Goal: Transaction & Acquisition: Purchase product/service

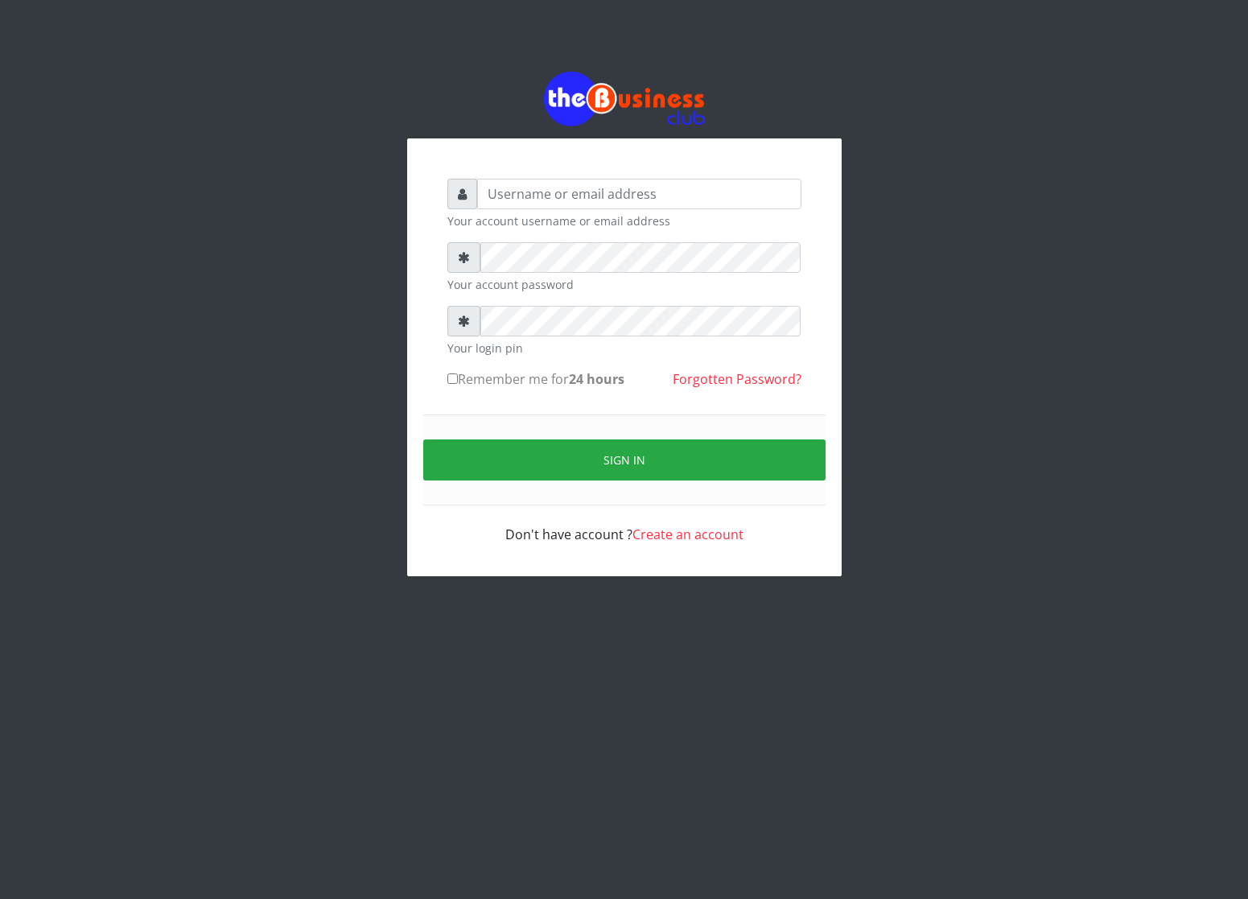
click at [162, 442] on div "Your account username or email address Your account password Your login pin Rem…" at bounding box center [624, 324] width 1248 height 648
click at [493, 193] on input "text" at bounding box center [639, 194] width 324 height 31
type input "cherpher"
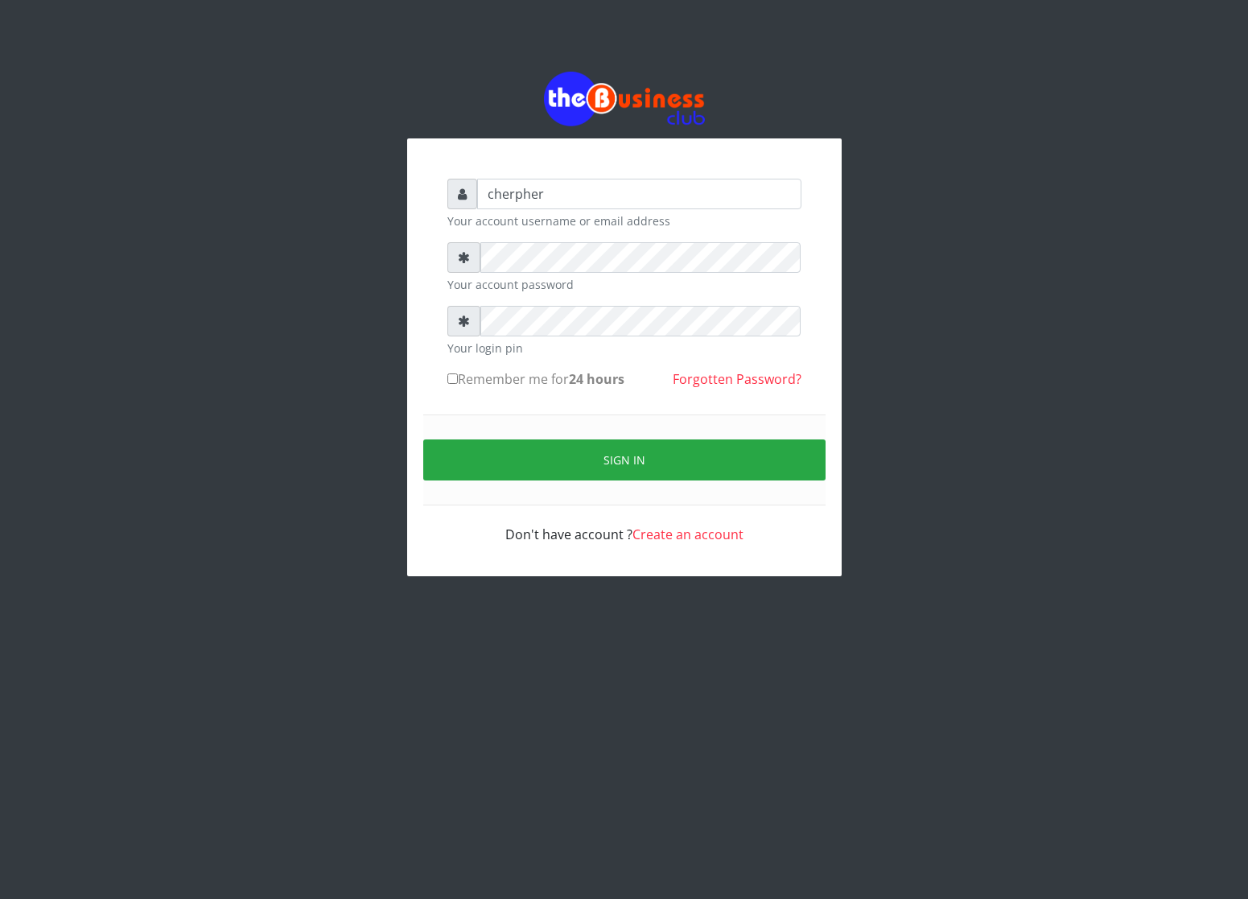
click at [452, 377] on input "Remember me for 24 hours" at bounding box center [452, 378] width 10 height 10
checkbox input "true"
click at [449, 369] on form "cherpher Your account username or email address Your account password Your logi…" at bounding box center [624, 361] width 354 height 365
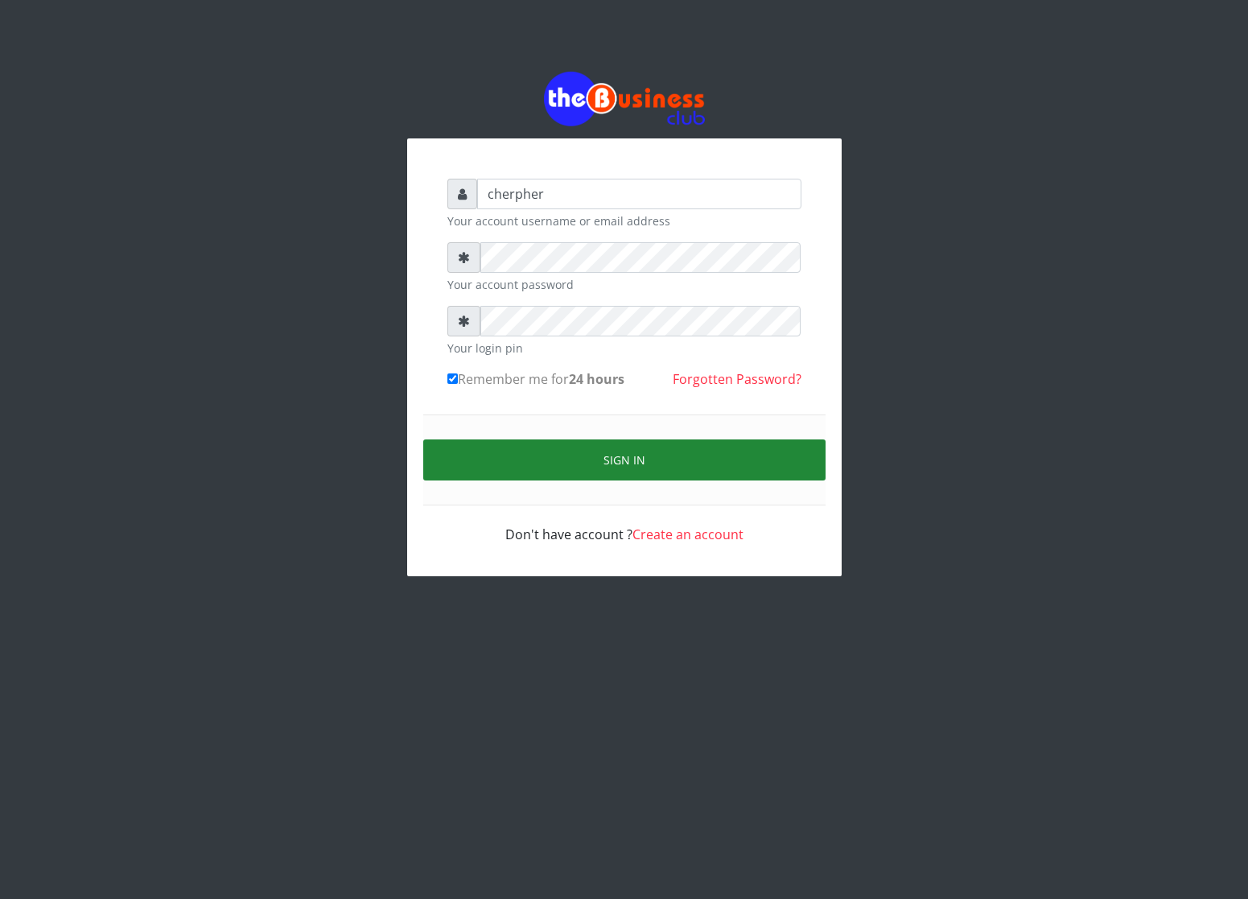
click at [455, 457] on button "Sign in" at bounding box center [624, 459] width 402 height 41
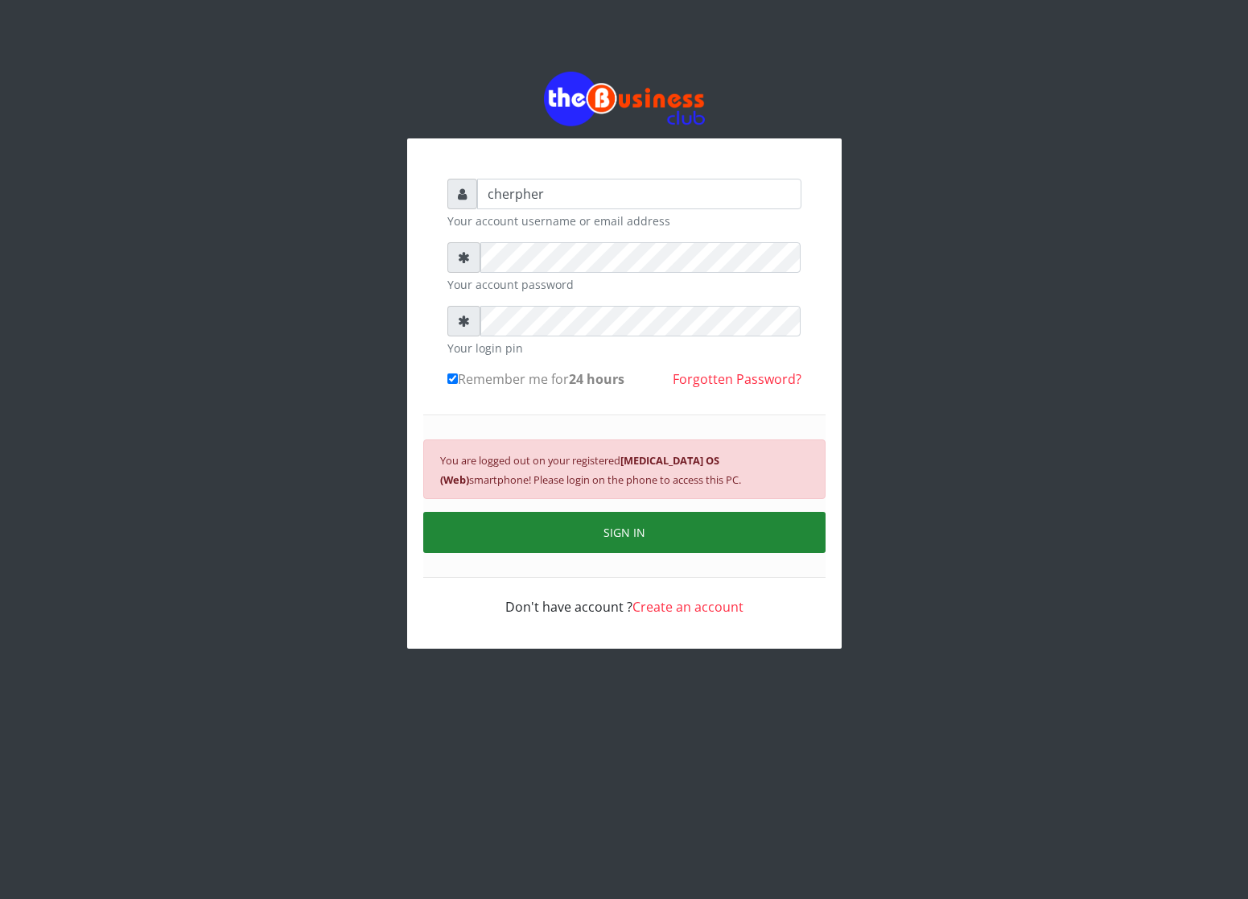
click at [516, 538] on button "SIGN IN" at bounding box center [624, 532] width 402 height 41
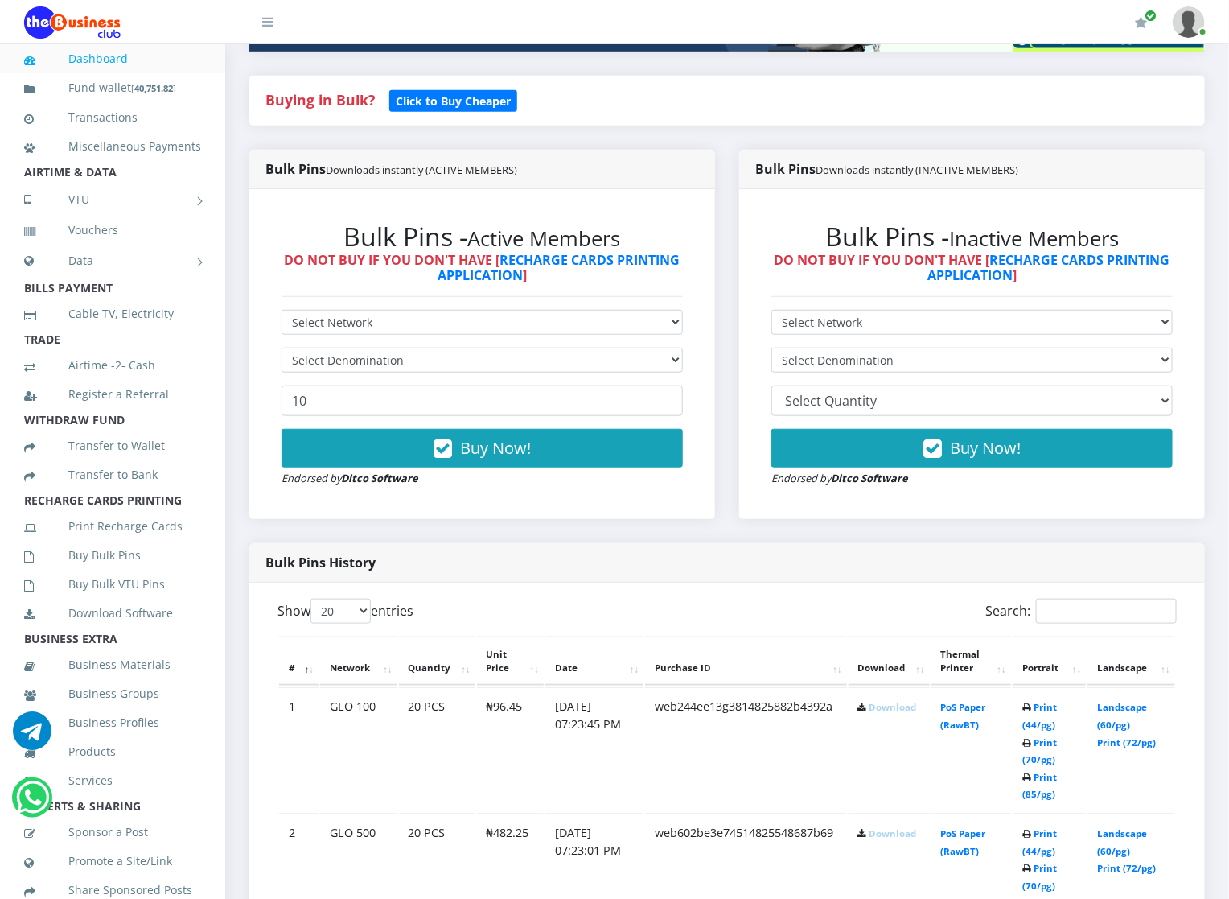
scroll to position [386, 0]
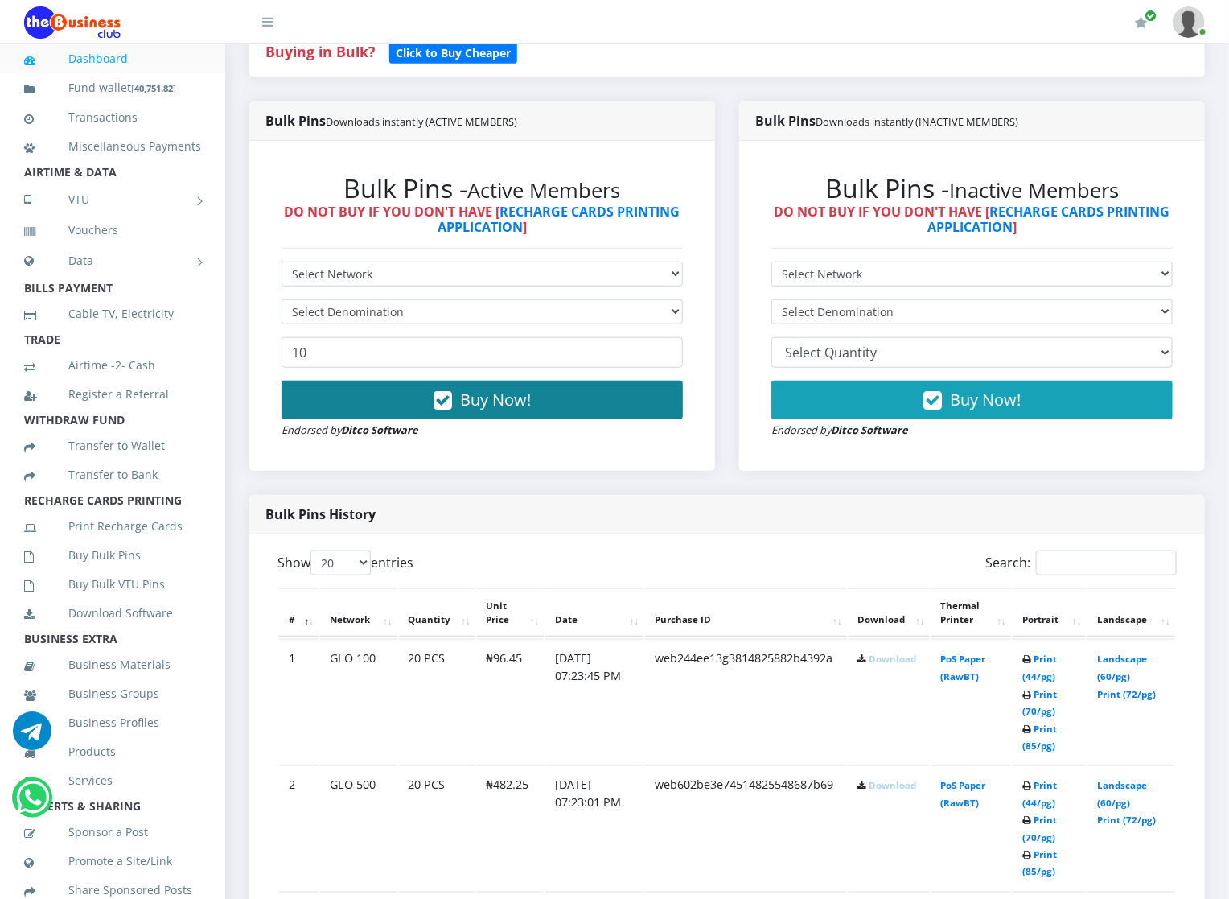
click at [606, 393] on button "Buy Now!" at bounding box center [482, 400] width 401 height 39
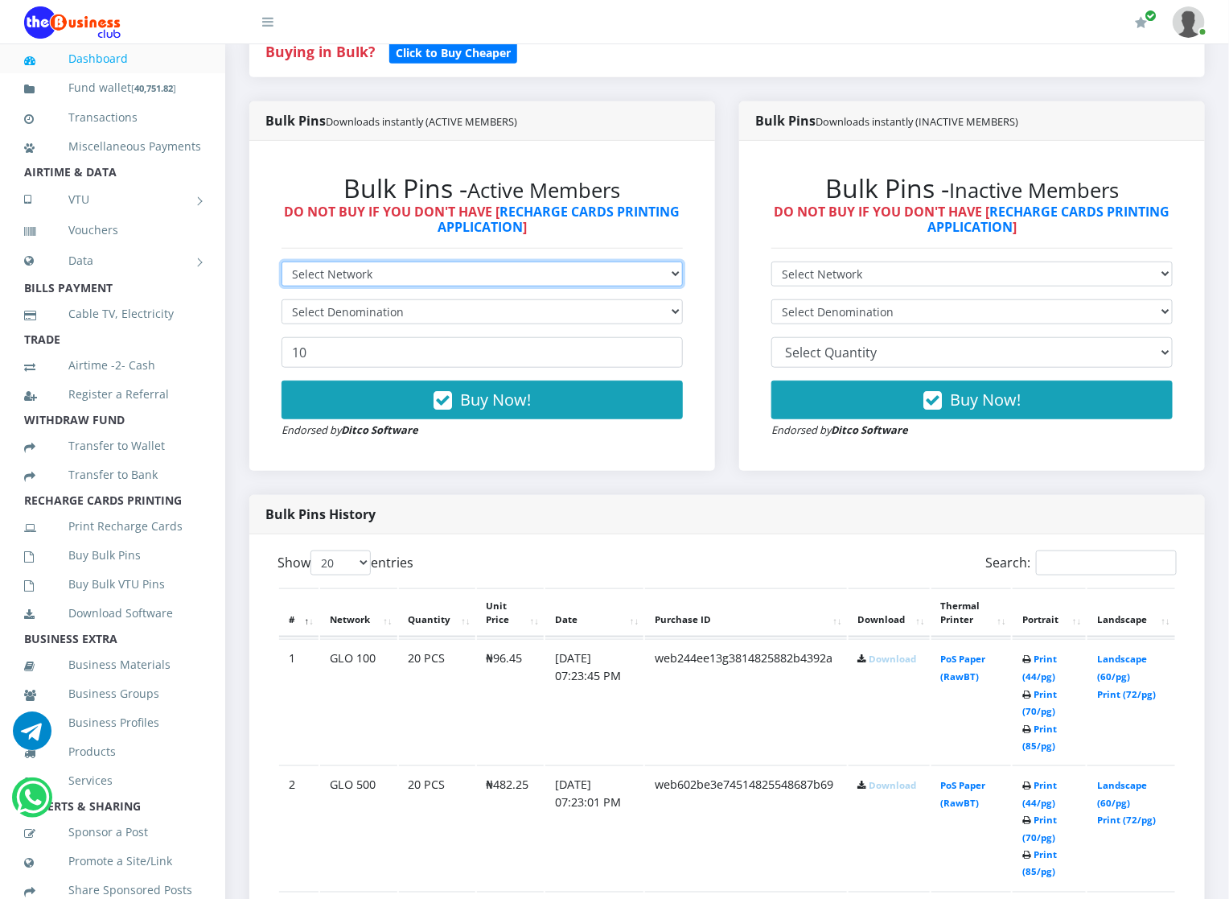
click at [375, 266] on select "Select Network MTN Globacom 9Mobile Airtel" at bounding box center [482, 273] width 401 height 25
select select "MTN"
click at [282, 262] on select "Select Network MTN Globacom 9Mobile Airtel" at bounding box center [482, 273] width 401 height 25
click at [363, 278] on select "Select Network MTN Globacom 9Mobile Airtel" at bounding box center [482, 273] width 401 height 25
select select "Airtel"
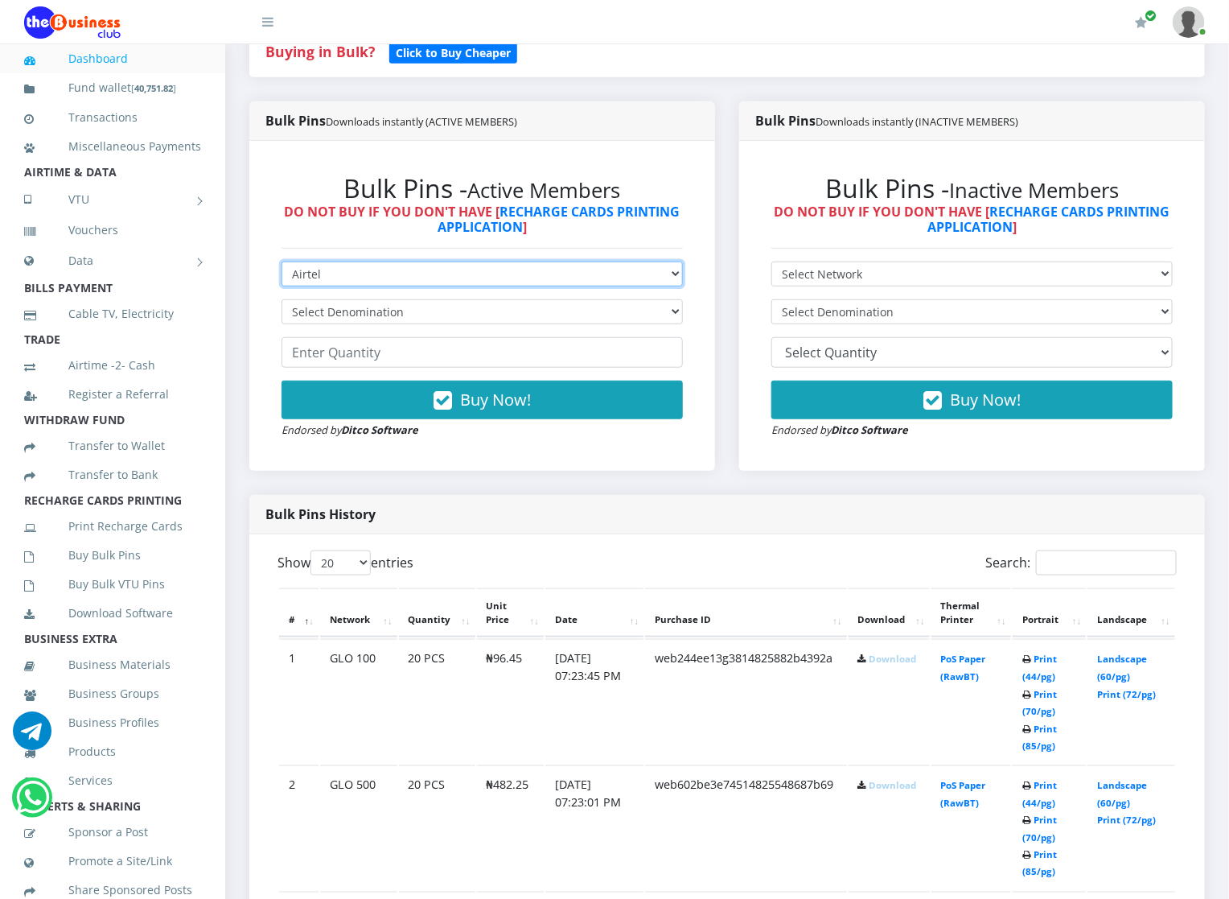
click at [282, 262] on select "Select Network MTN Globacom 9Mobile Airtel" at bounding box center [482, 273] width 401 height 25
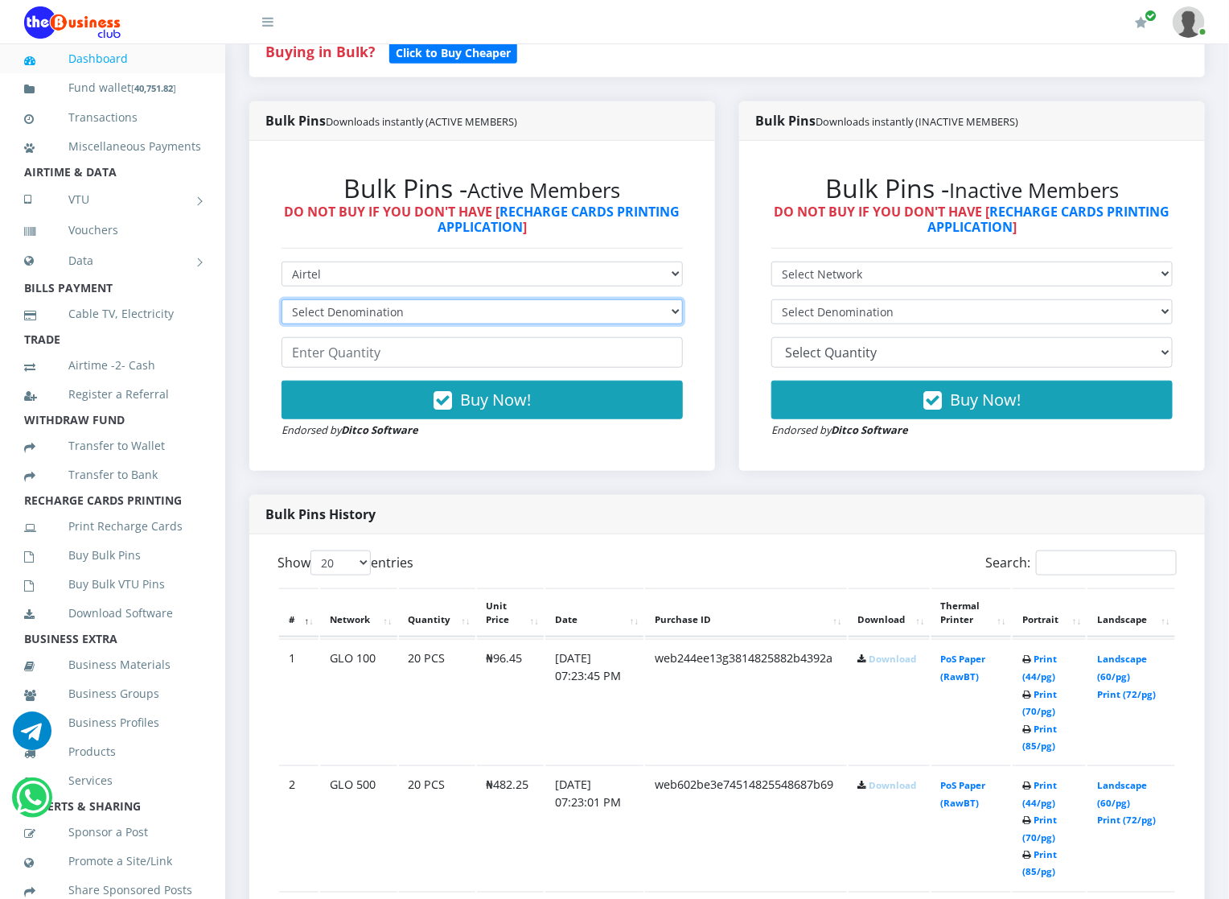
click at [351, 316] on select "Select Denomination Airtel NGN100 - ₦96.36 Airtel NGN200 - ₦192.72 Airtel NGN50…" at bounding box center [482, 311] width 401 height 25
select select "96.36-100"
click at [282, 300] on select "Select Denomination Airtel NGN100 - ₦96.36 Airtel NGN200 - ₦192.72 Airtel NGN50…" at bounding box center [482, 311] width 401 height 25
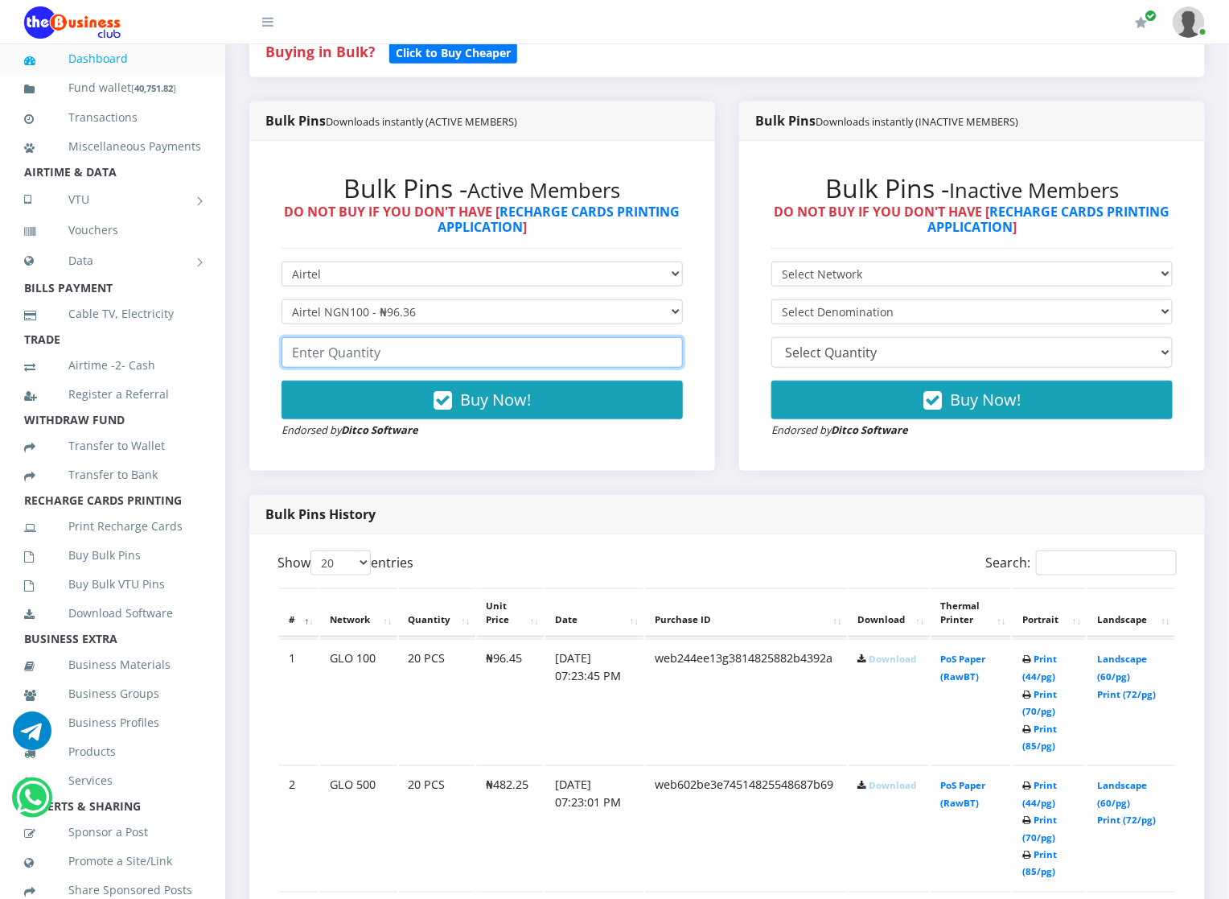
click at [357, 341] on input "number" at bounding box center [482, 352] width 401 height 31
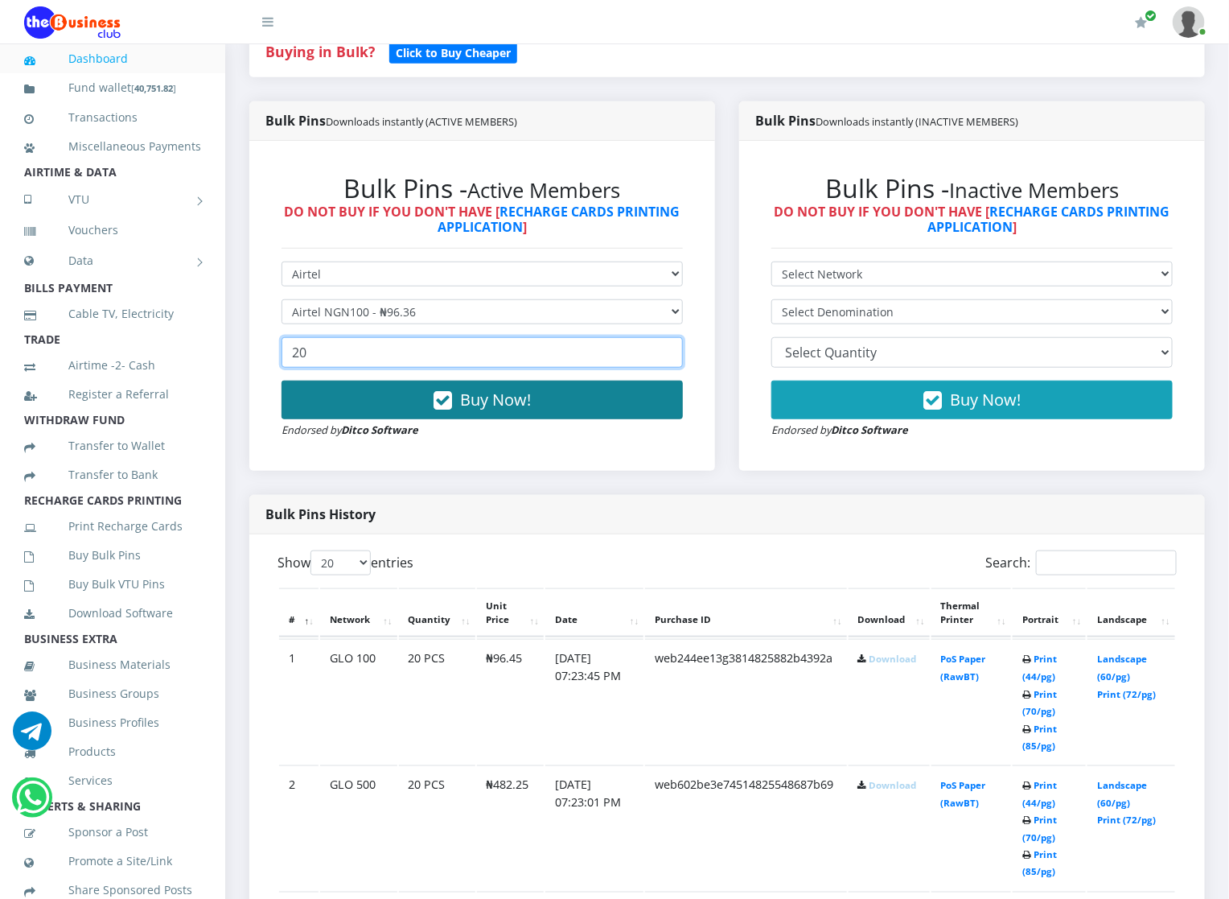
type input "20"
click at [362, 384] on button "Buy Now!" at bounding box center [482, 400] width 401 height 39
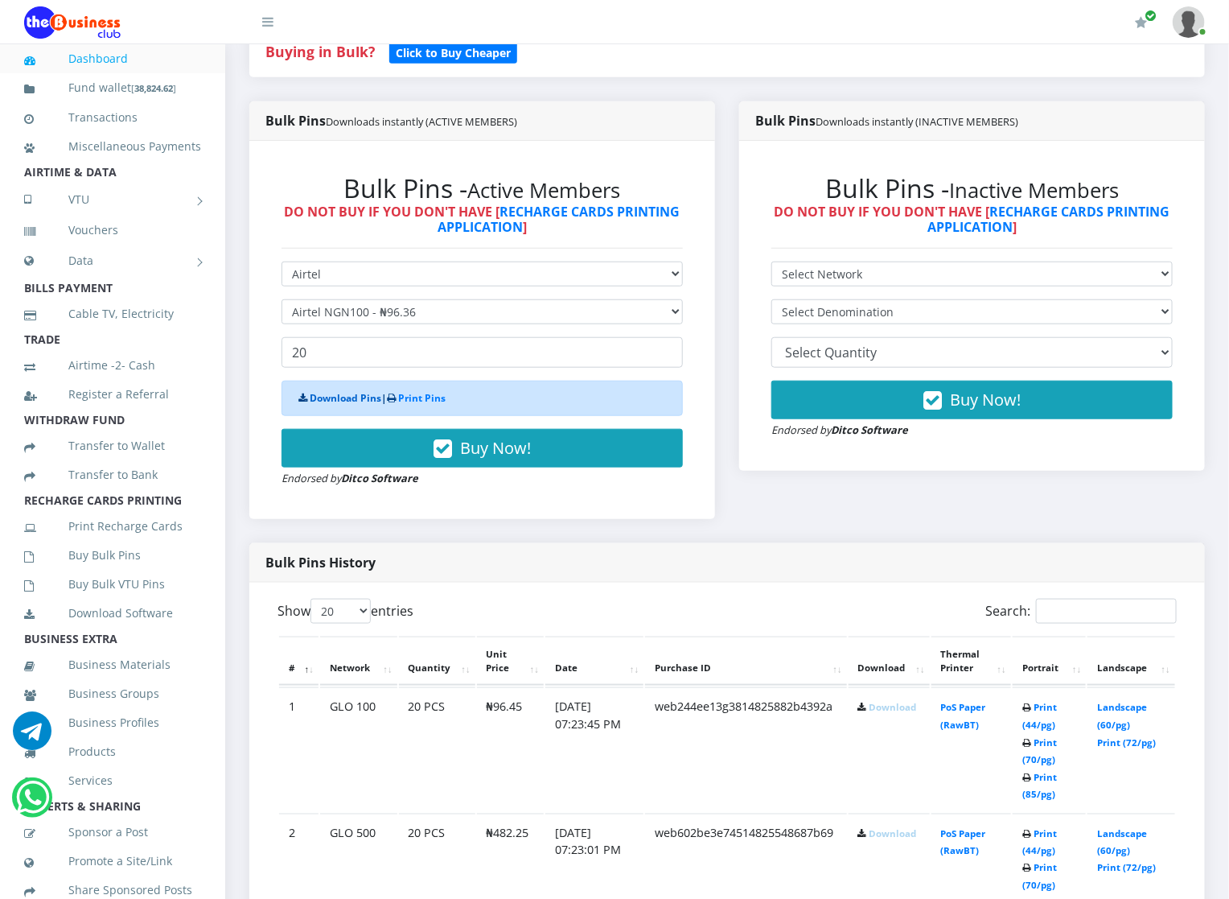
click at [319, 397] on link "Download Pins" at bounding box center [346, 398] width 72 height 14
click at [36, 568] on link "Buy Bulk Pins" at bounding box center [112, 555] width 177 height 37
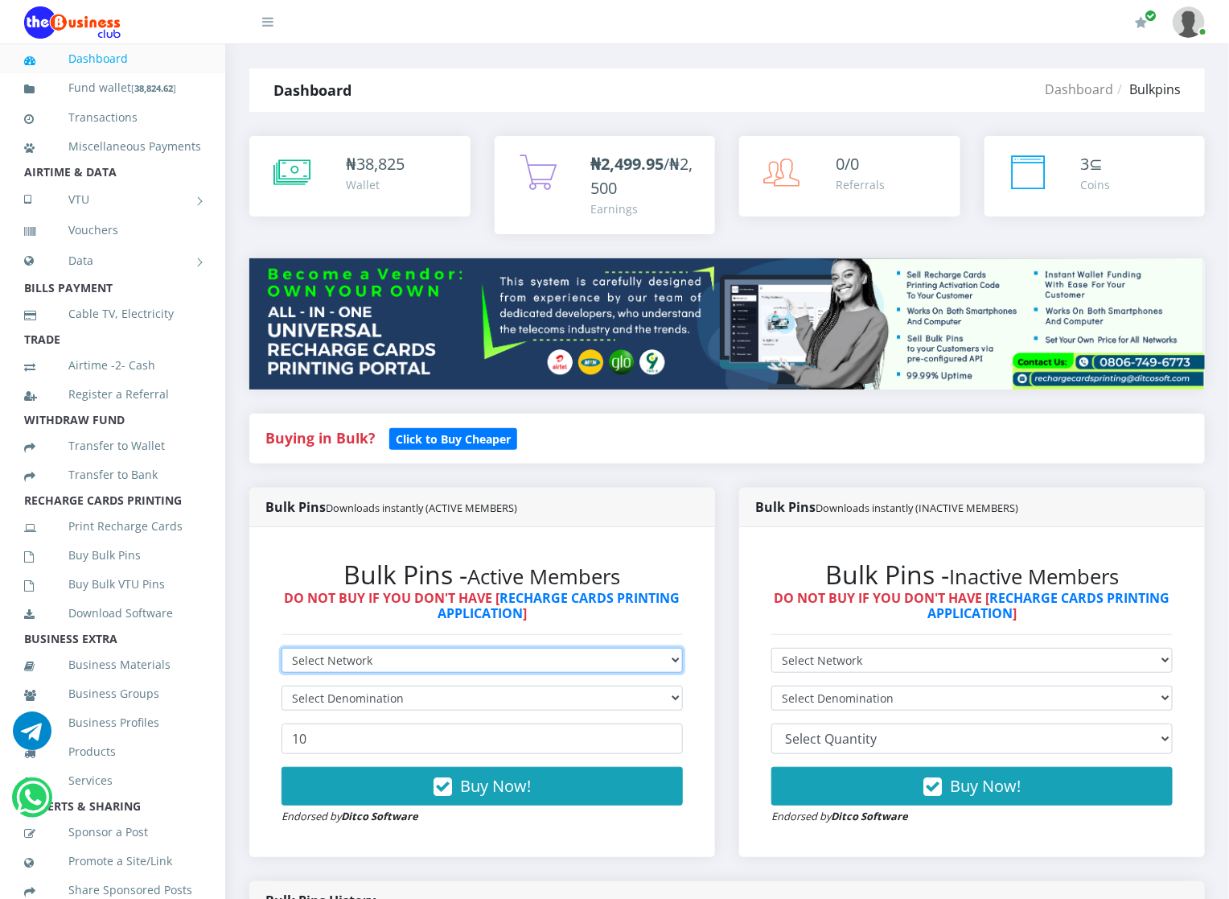
click at [331, 652] on select "Select Network MTN Globacom 9Mobile Airtel" at bounding box center [482, 660] width 401 height 25
select select "Airtel"
click at [282, 648] on select "Select Network MTN Globacom 9Mobile Airtel" at bounding box center [482, 660] width 401 height 25
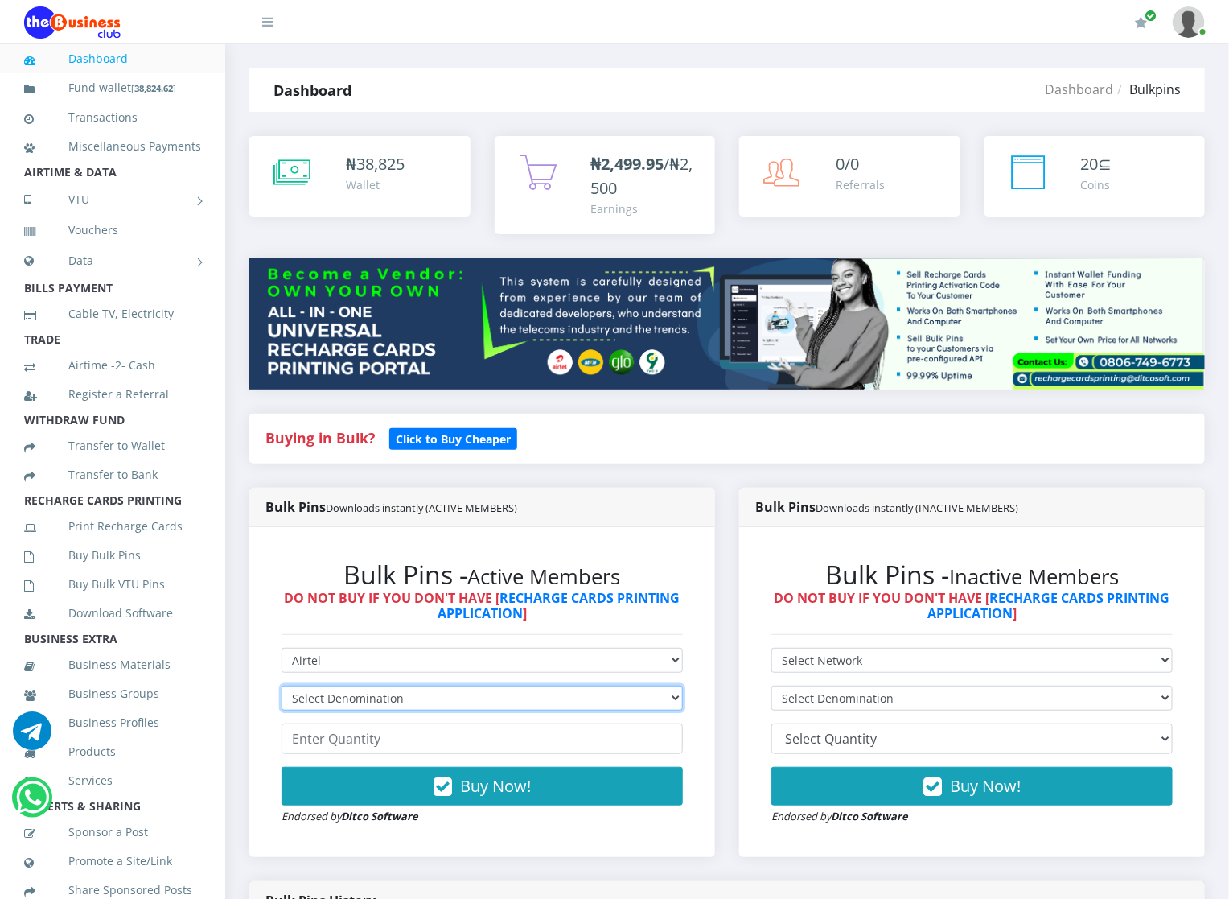
click at [329, 698] on select "Select Denomination Airtel NGN100 - ₦96.36 Airtel NGN200 - ₦192.72 Airtel NGN50…" at bounding box center [482, 697] width 401 height 25
select select "192.72-200"
click at [282, 686] on select "Select Denomination Airtel NGN100 - ₦96.36 Airtel NGN200 - ₦192.72 Airtel NGN50…" at bounding box center [482, 697] width 401 height 25
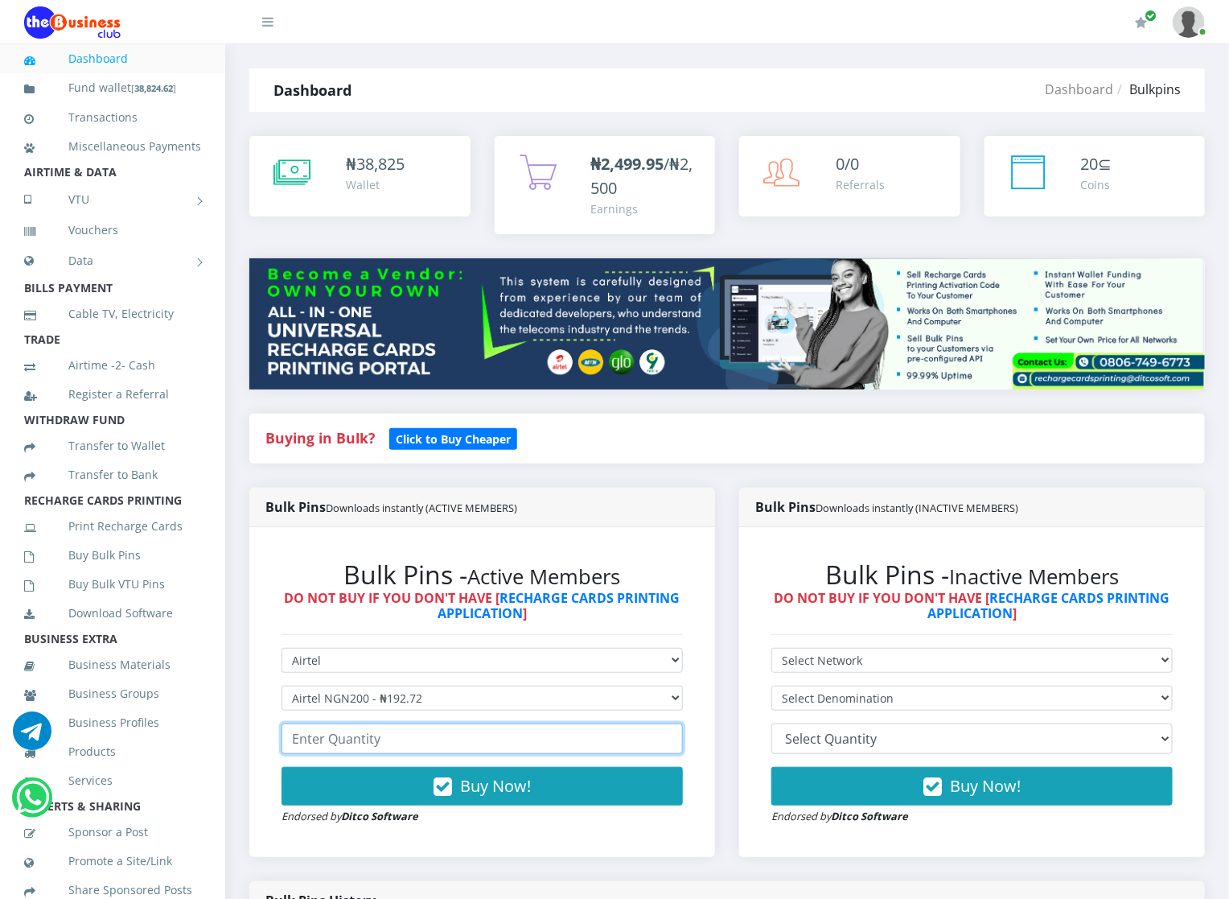
click at [340, 741] on input "number" at bounding box center [482, 738] width 401 height 31
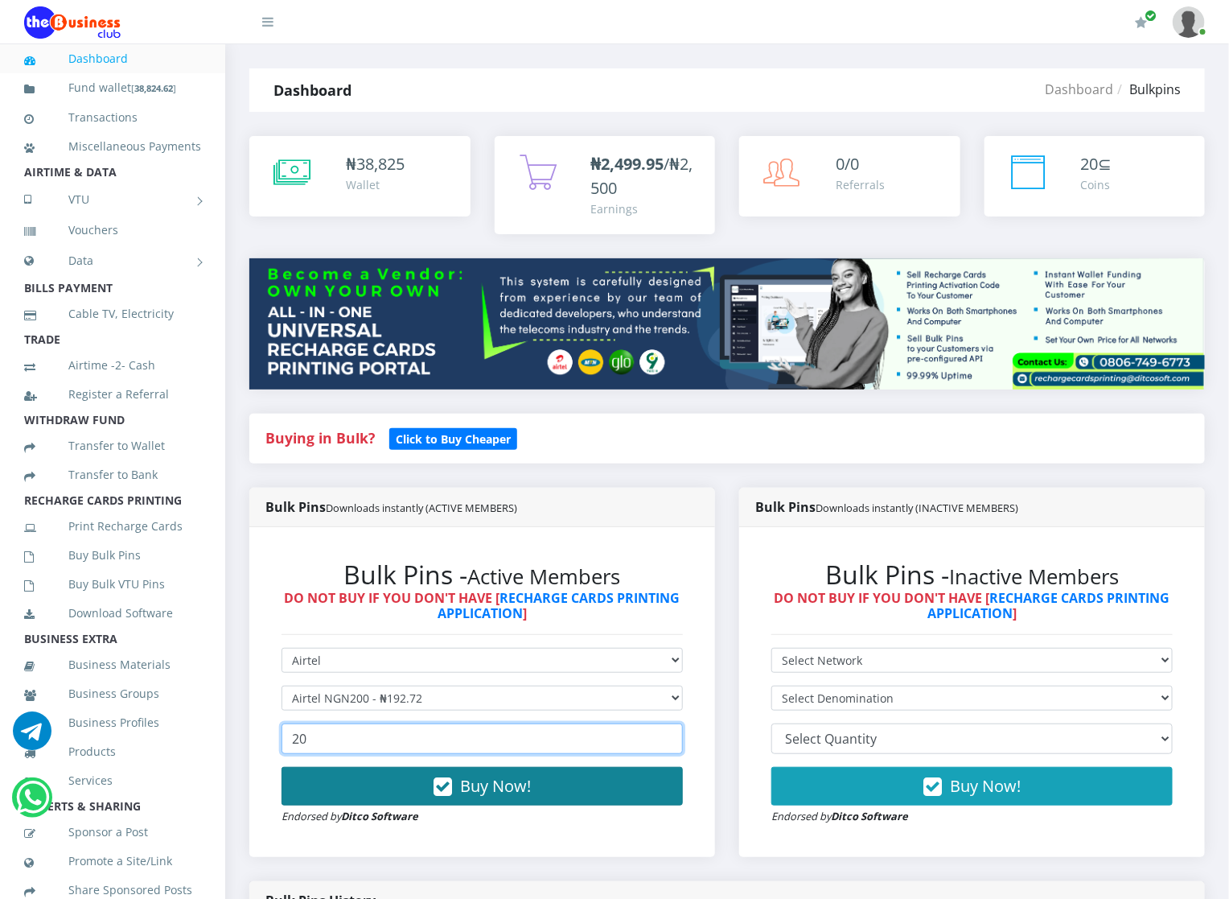
type input "20"
click at [352, 785] on button "Buy Now!" at bounding box center [482, 786] width 401 height 39
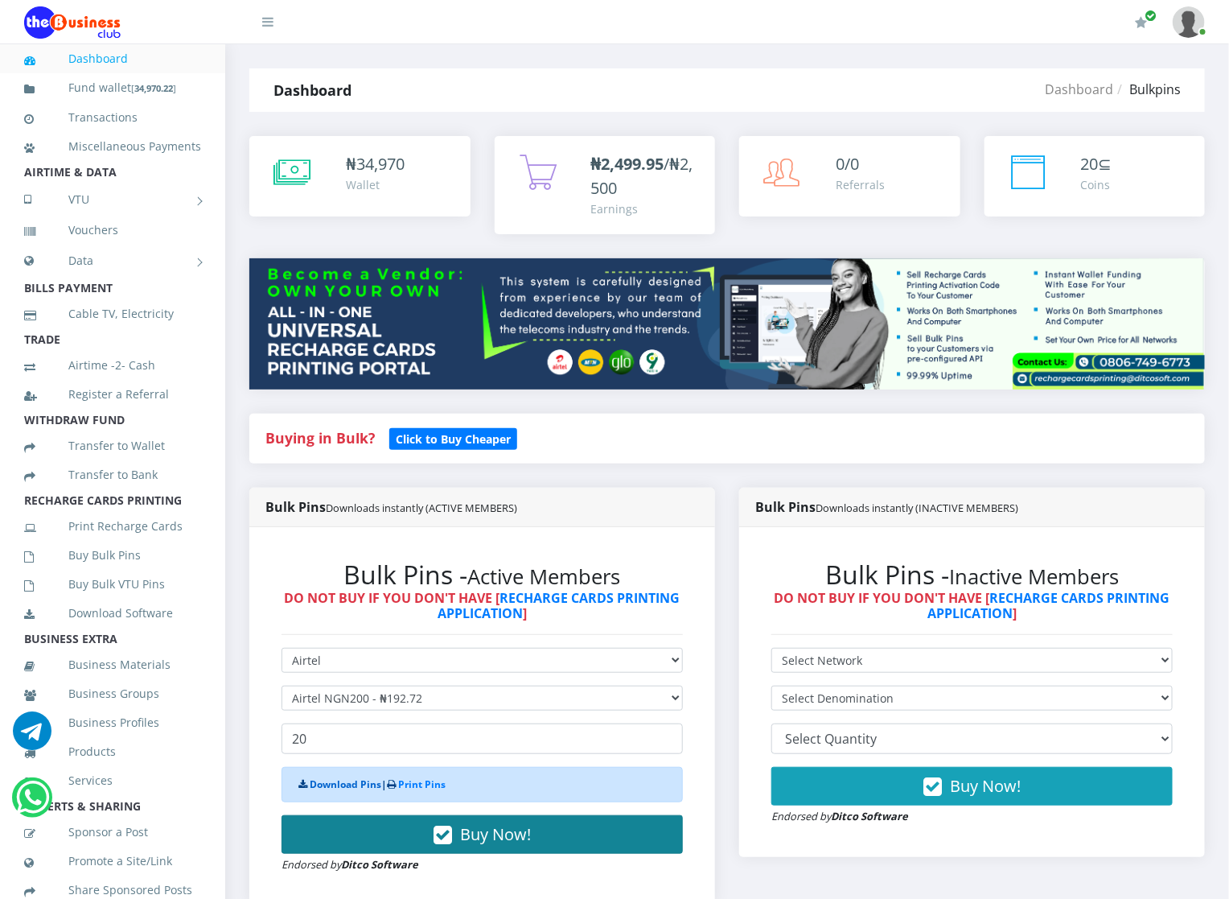
click at [352, 785] on link "Download Pins" at bounding box center [346, 784] width 72 height 14
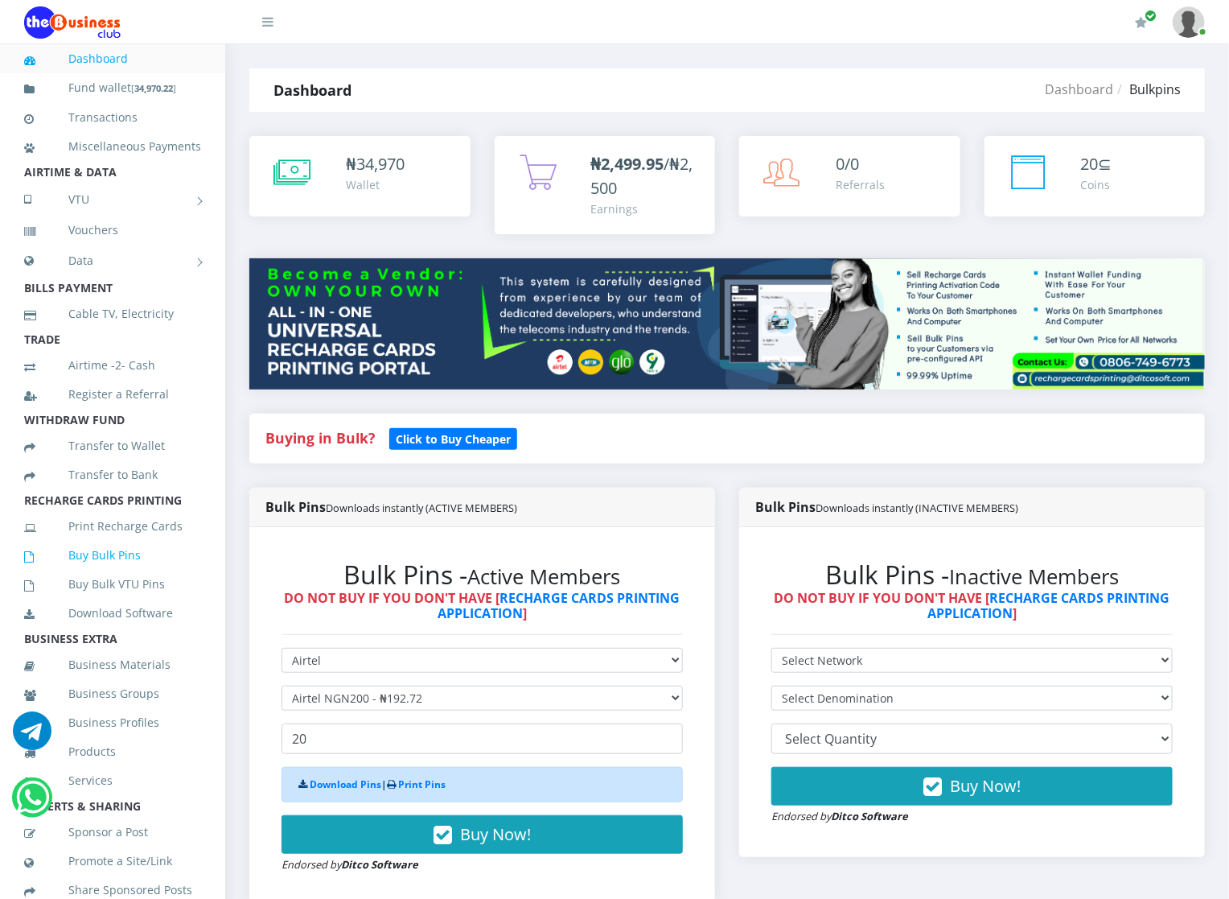
click at [105, 574] on link "Buy Bulk Pins" at bounding box center [112, 555] width 177 height 37
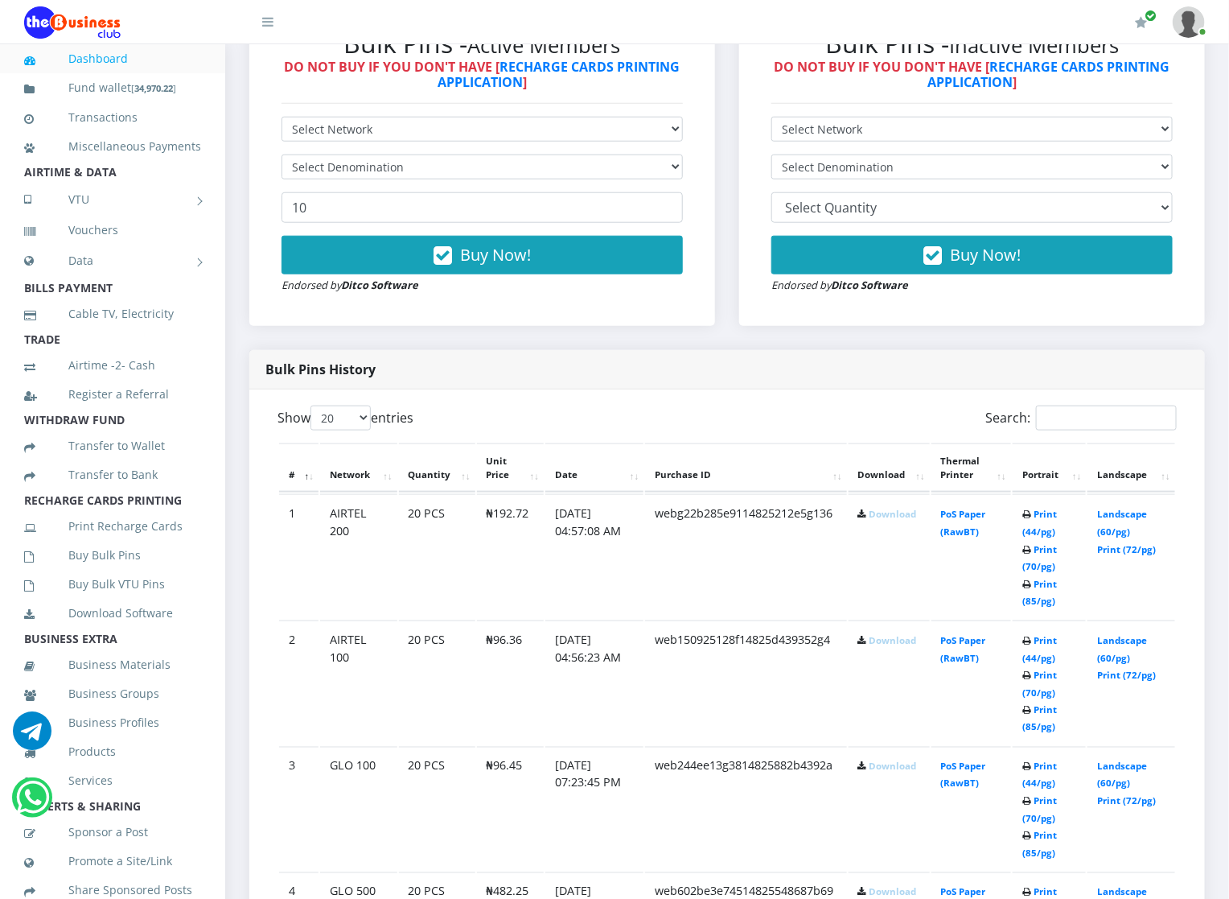
click at [879, 514] on link "Download" at bounding box center [893, 514] width 47 height 12
click at [887, 643] on link "Download" at bounding box center [893, 640] width 47 height 12
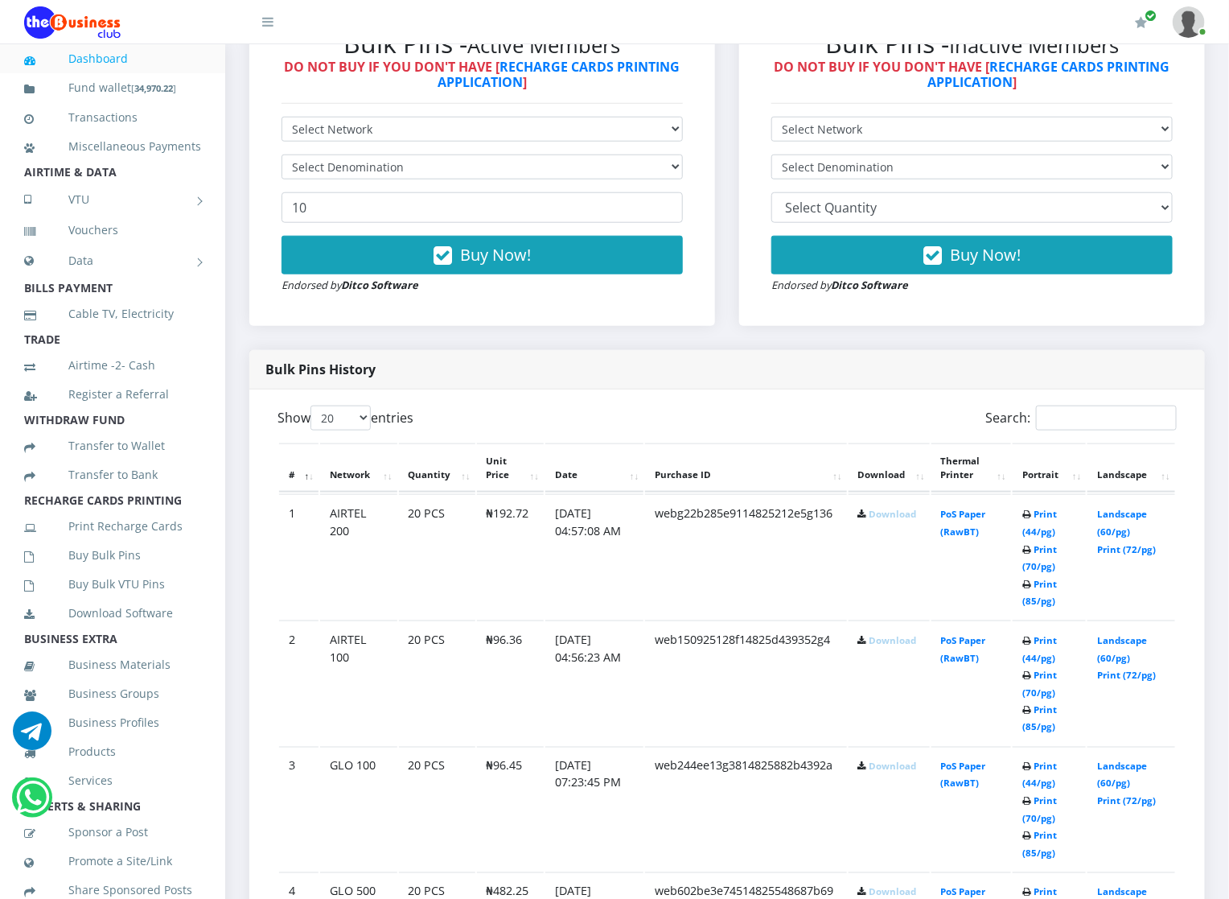
click at [887, 643] on link "Download" at bounding box center [893, 640] width 47 height 12
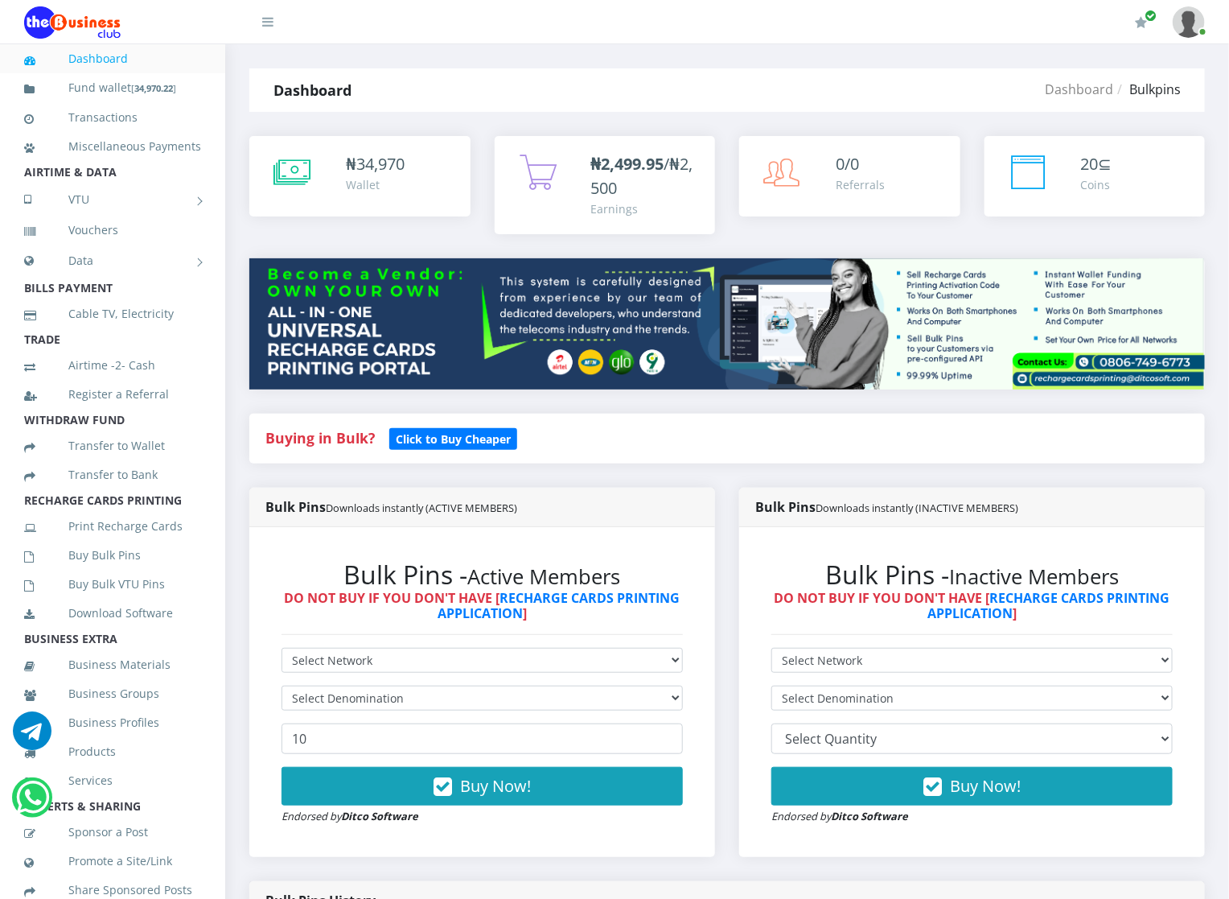
click at [271, 158] on div "₦ 34,970 Wallet" at bounding box center [359, 176] width 189 height 48
